Goal: Information Seeking & Learning: Learn about a topic

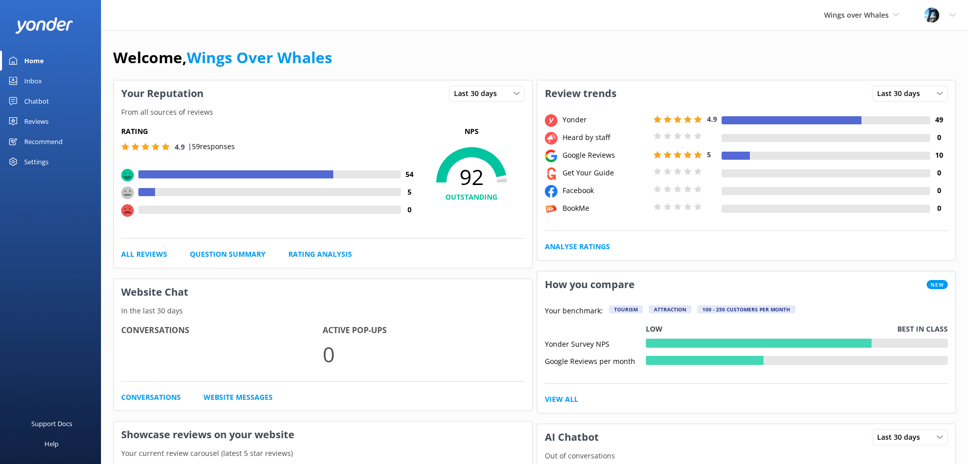
click at [44, 118] on div "Reviews" at bounding box center [36, 121] width 24 height 20
